Goal: Find specific page/section: Find specific page/section

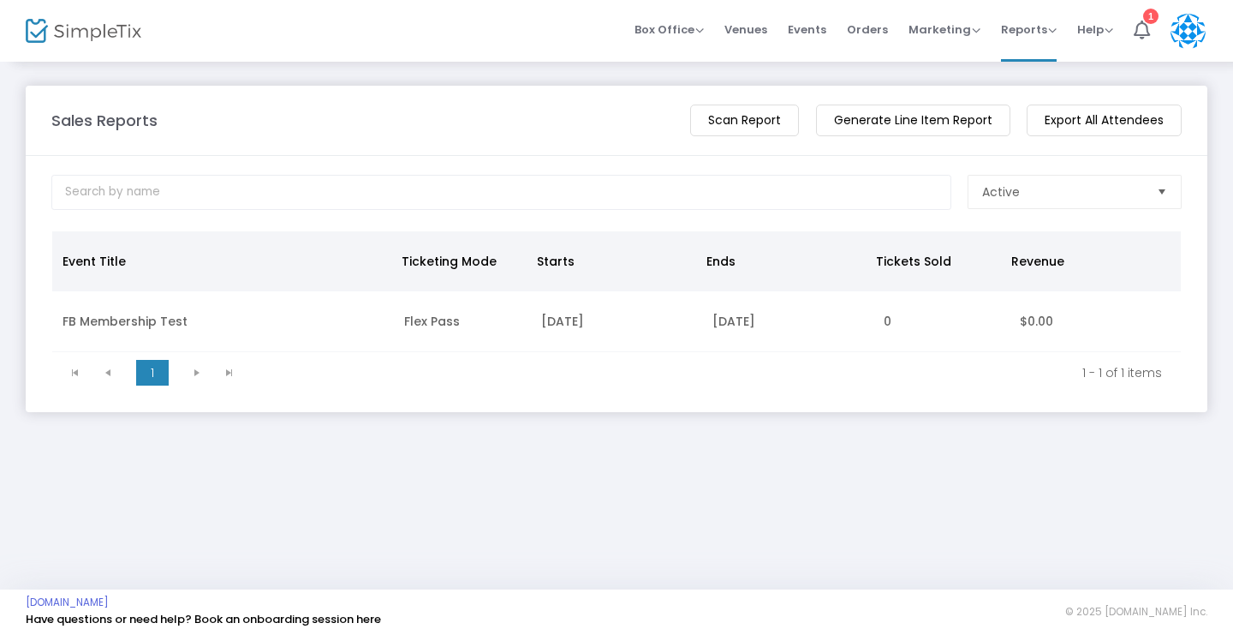
click at [500, 131] on div "Sales Reports" at bounding box center [362, 120] width 639 height 23
click at [808, 31] on span "Events" at bounding box center [807, 30] width 39 height 44
